Goal: Information Seeking & Learning: Learn about a topic

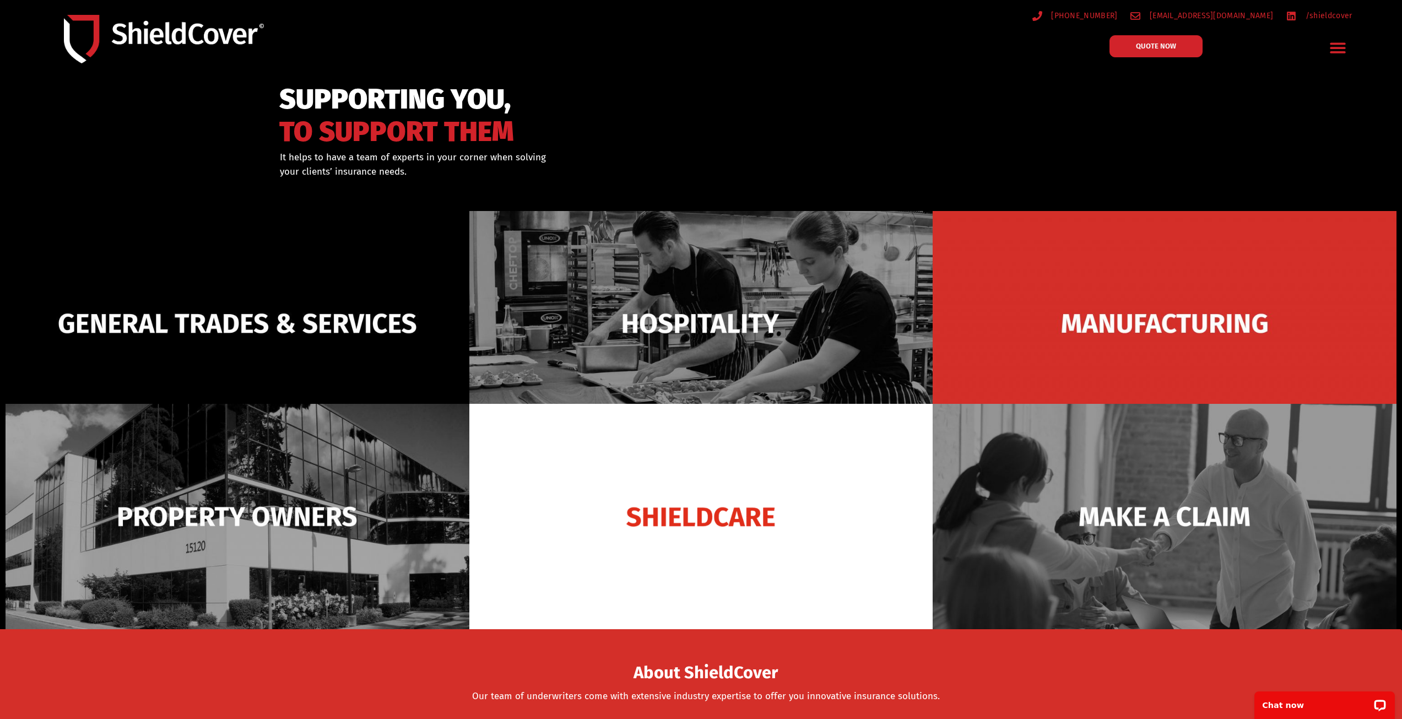
click at [1349, 46] on div "Menu Toggle" at bounding box center [1338, 48] width 26 height 26
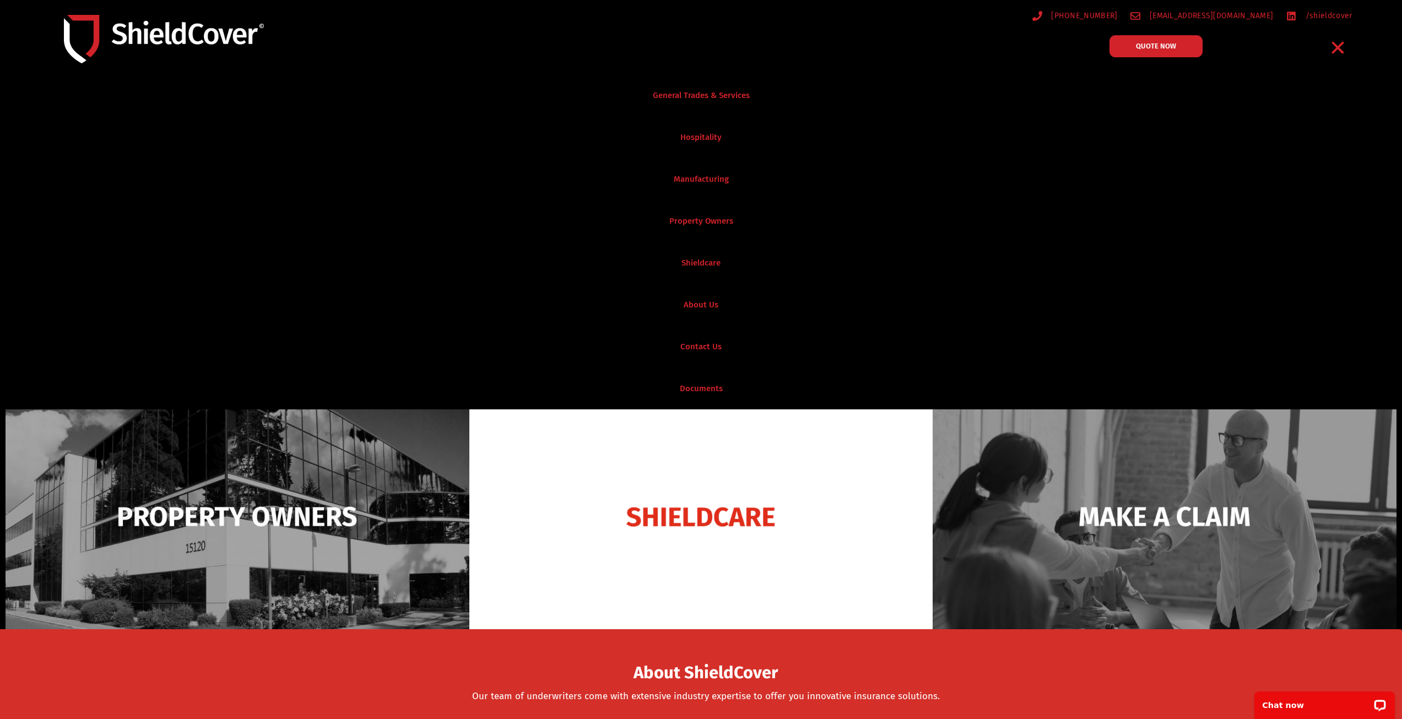
click at [1338, 48] on icon "Menu Toggle" at bounding box center [1338, 48] width 12 height 12
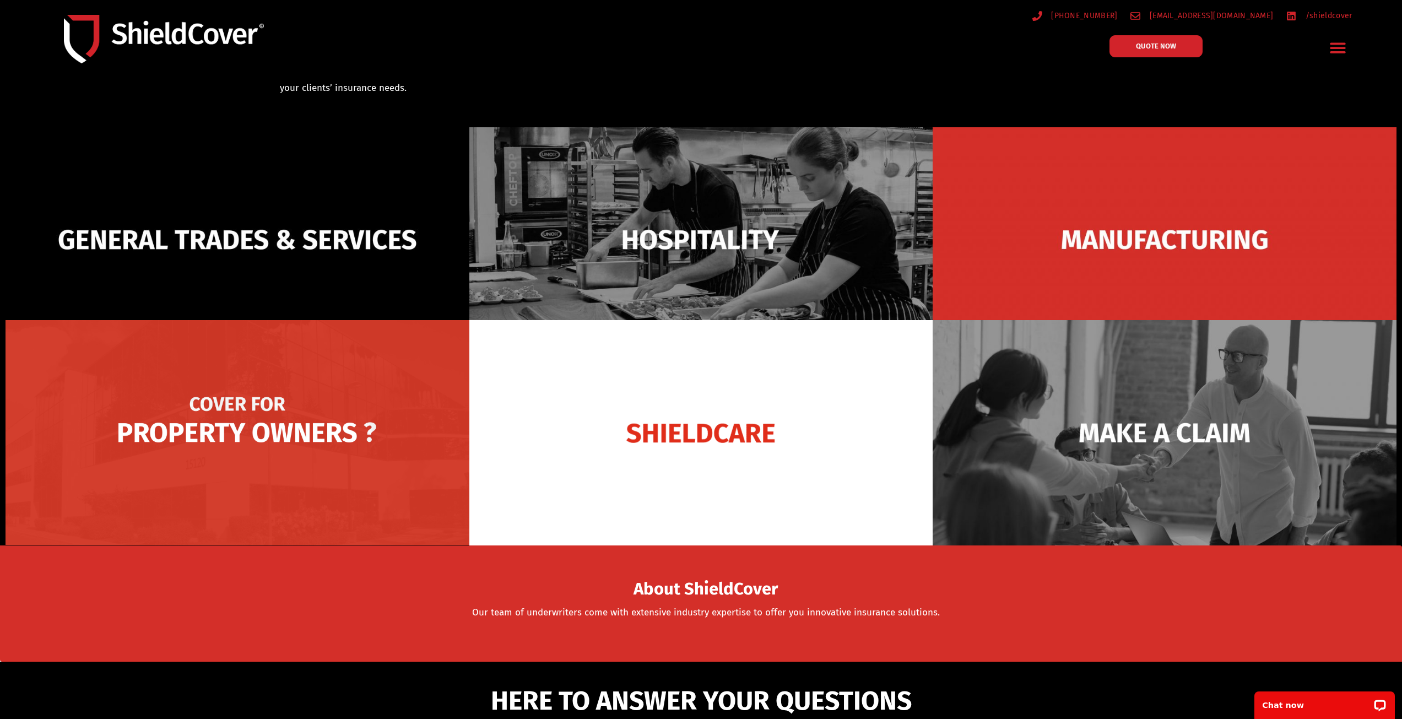
scroll to position [55, 0]
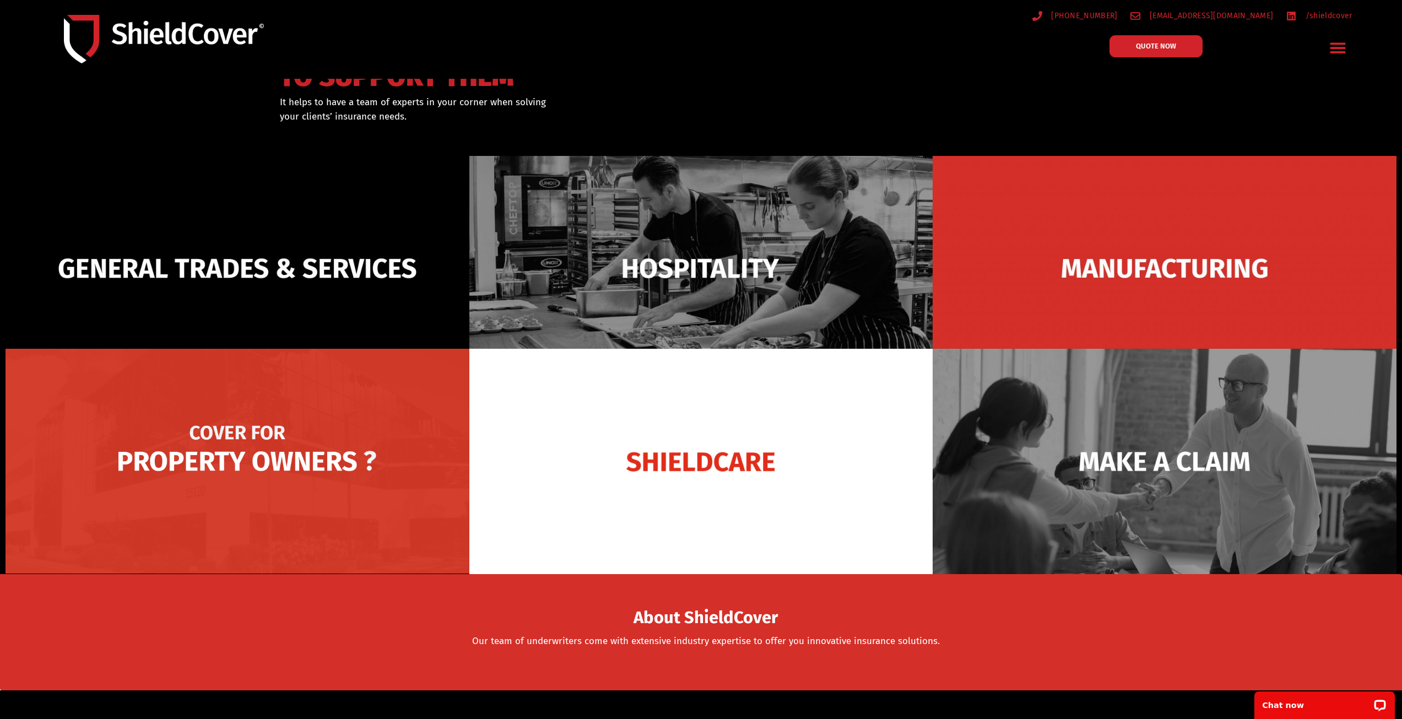
click at [268, 413] on img at bounding box center [238, 461] width 464 height 225
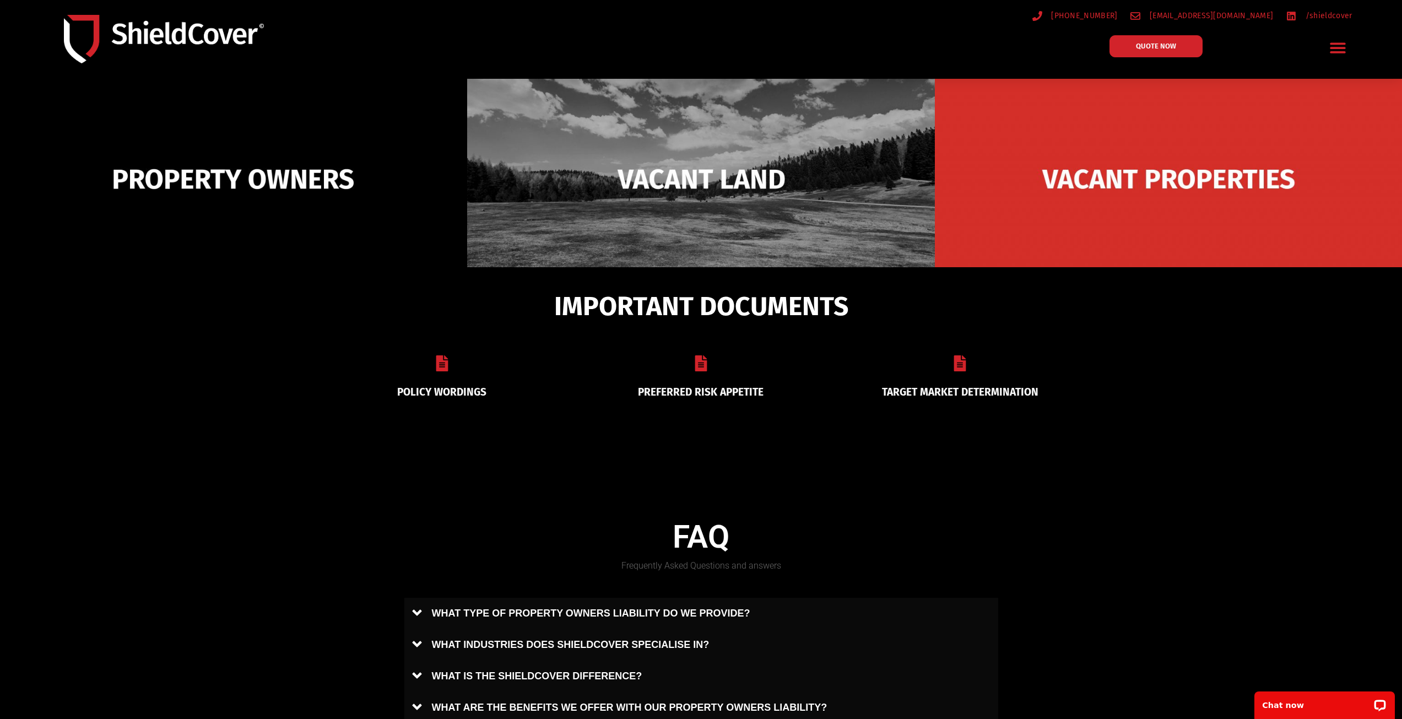
scroll to position [441, 0]
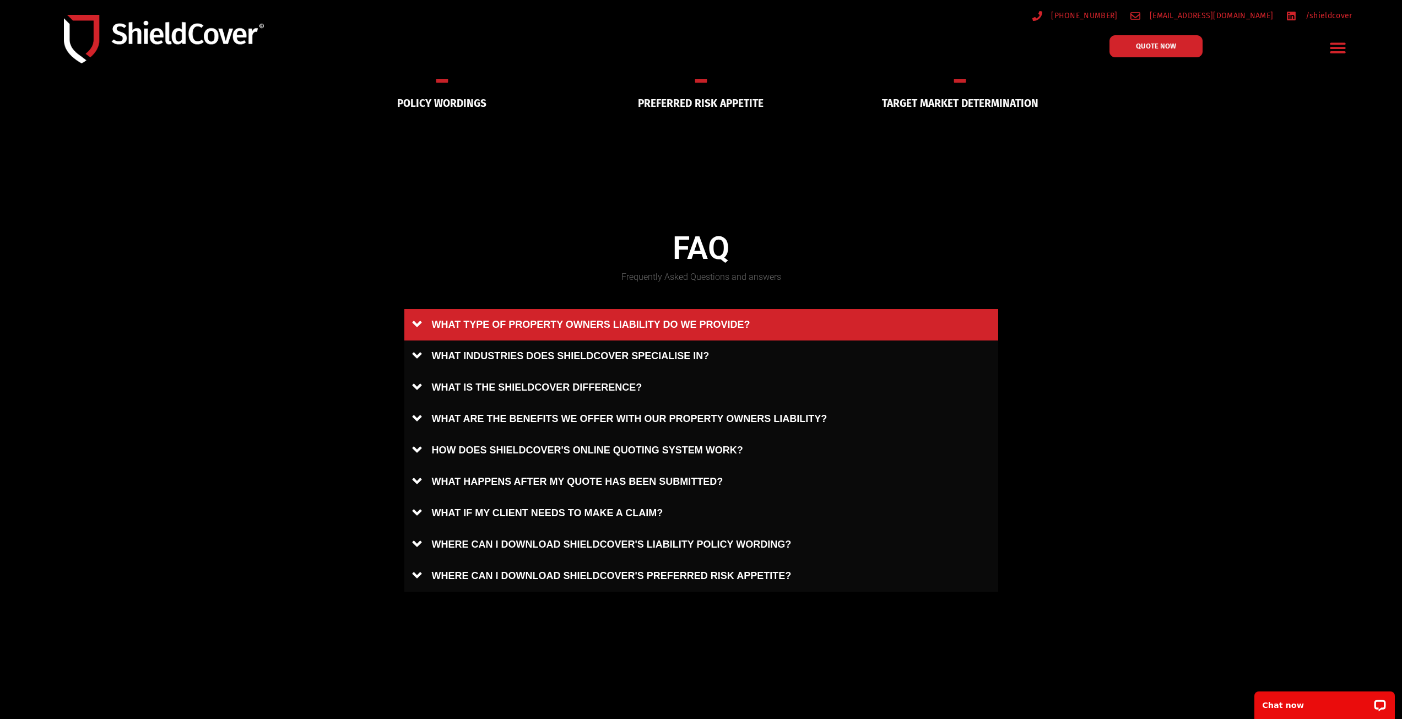
click at [575, 327] on link "WHAT TYPE OF PROPERTY OWNERS LIABILITY DO WE PROVIDE?" at bounding box center [701, 324] width 594 height 31
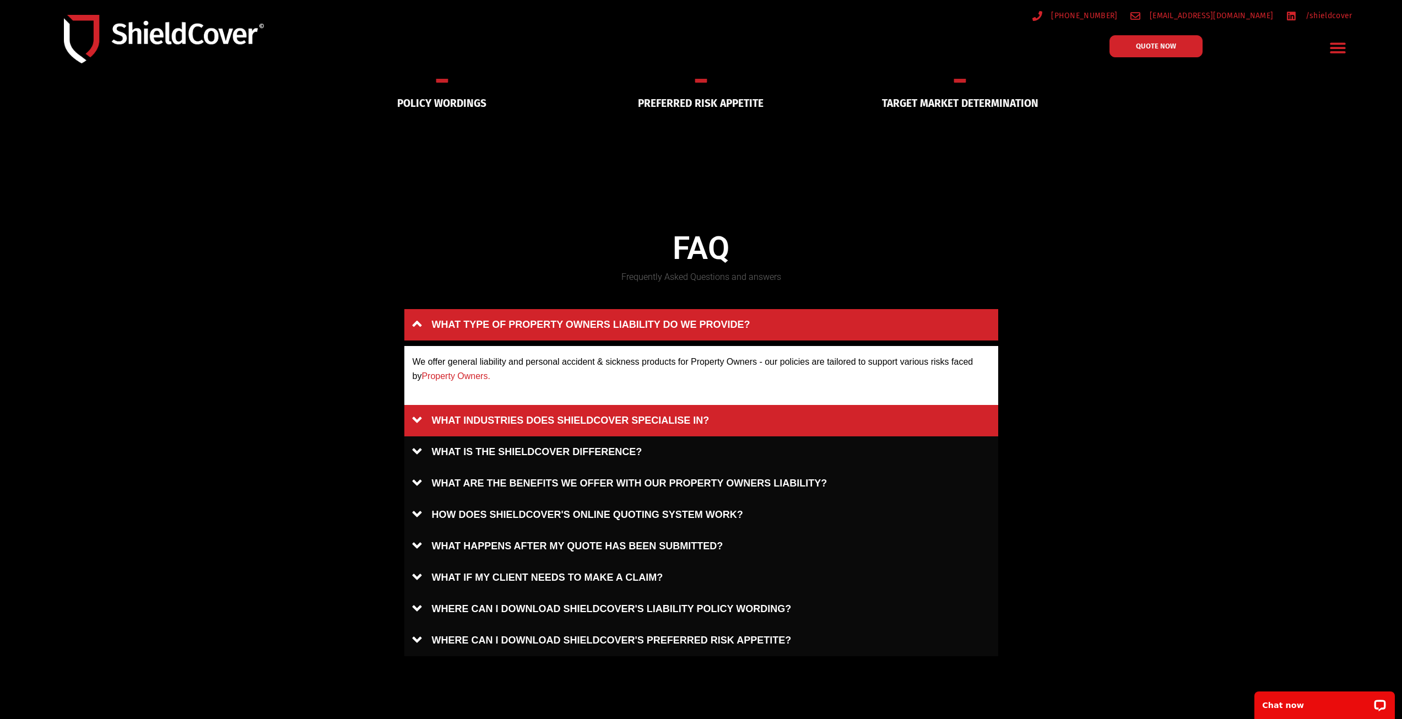
click at [491, 426] on link "WHAT INDUSTRIES DOES SHIELDCOVER SPECIALISE IN?" at bounding box center [701, 420] width 594 height 31
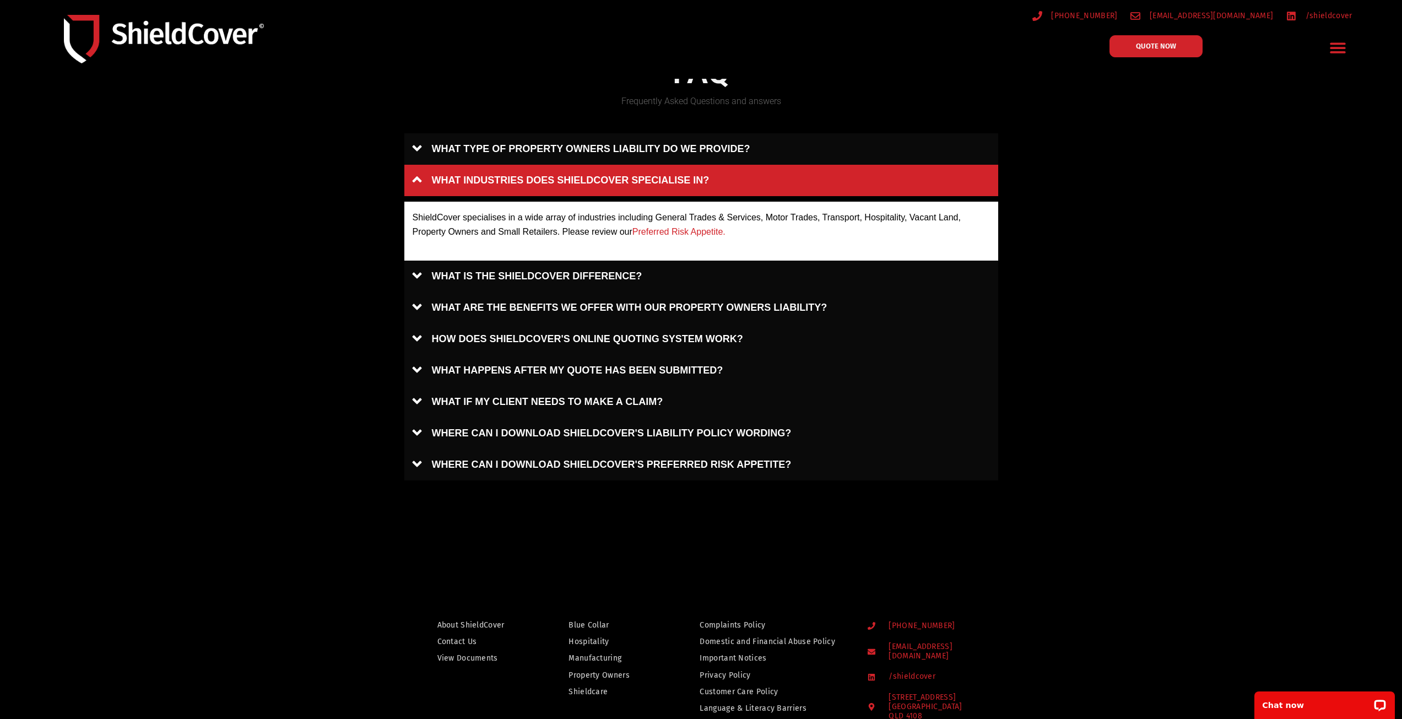
scroll to position [661, 0]
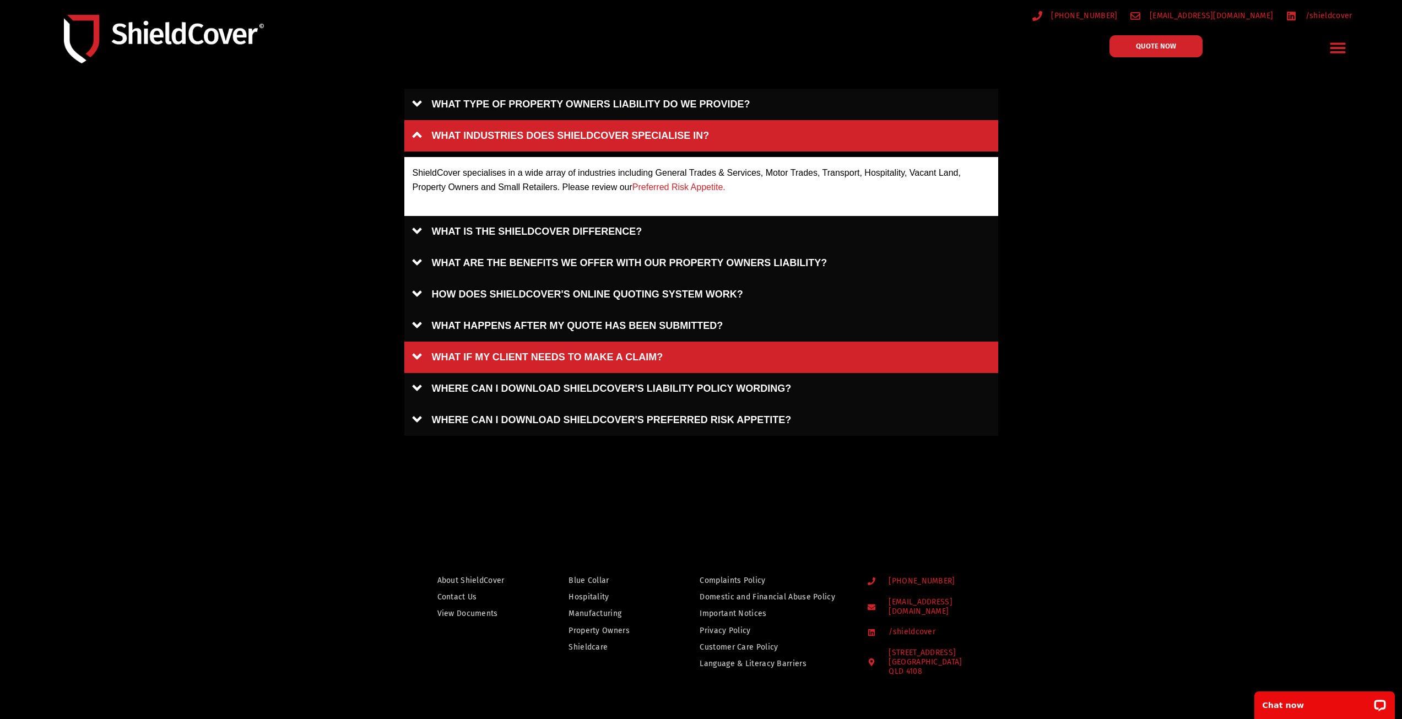
click at [484, 355] on link "WHAT IF MY CLIENT NEEDS TO MAKE A CLAIM?" at bounding box center [701, 357] width 594 height 31
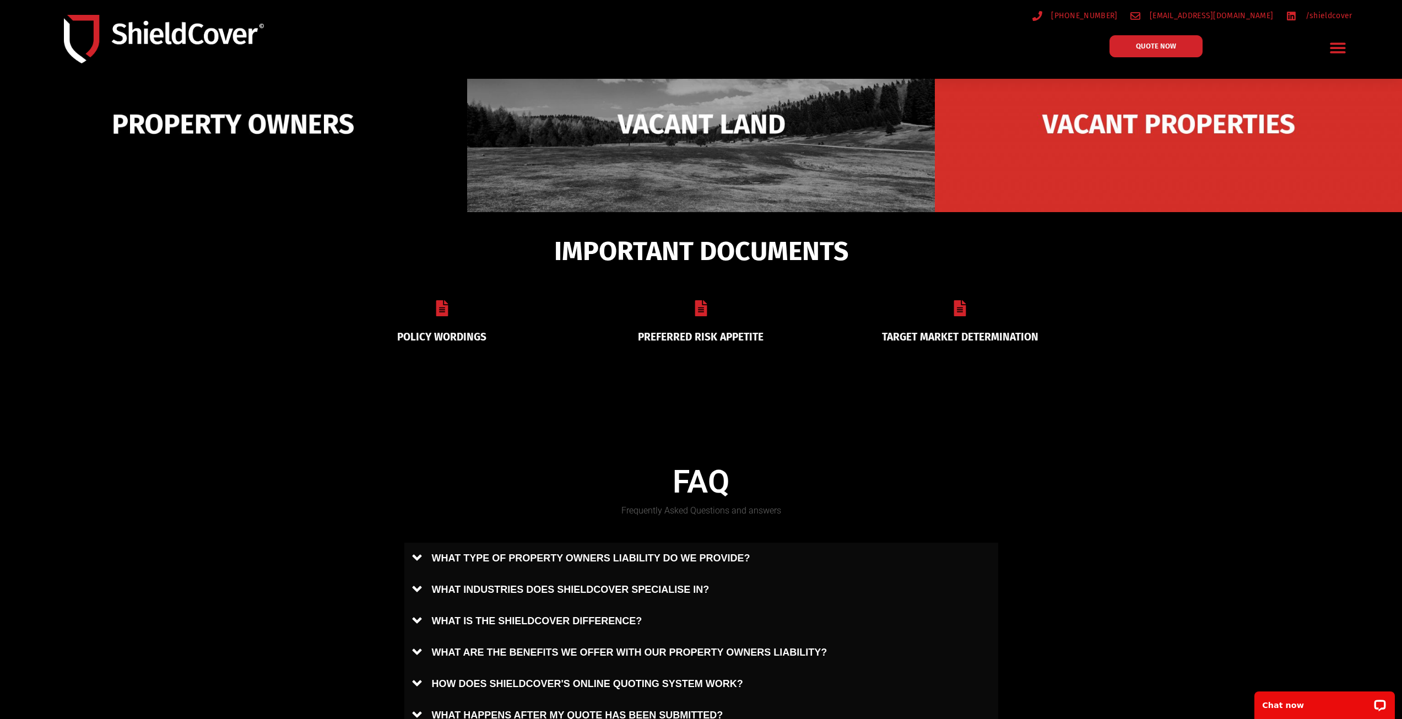
scroll to position [0, 0]
